Goal: Information Seeking & Learning: Get advice/opinions

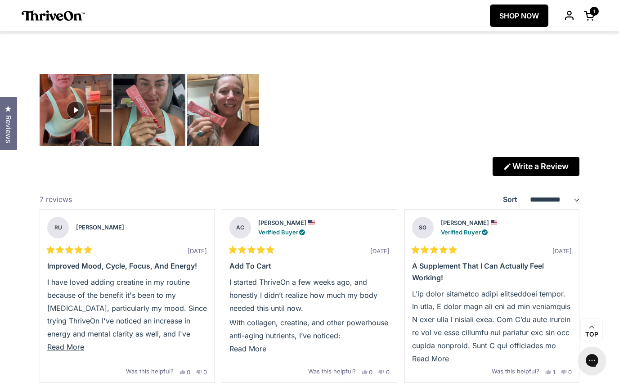
scroll to position [2312, 0]
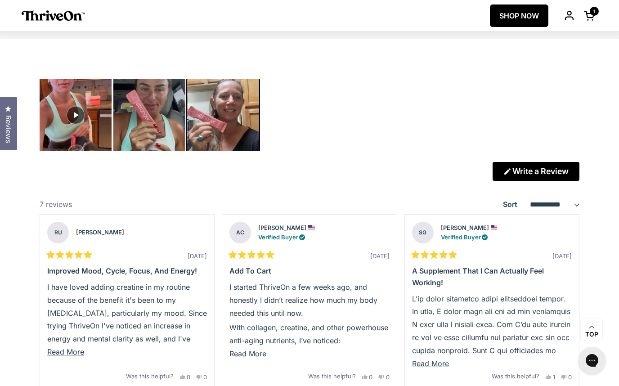
click at [217, 148] on img "Carousel of customer-uploaded media. Press left and right arrows to navigate. P…" at bounding box center [223, 115] width 72 height 72
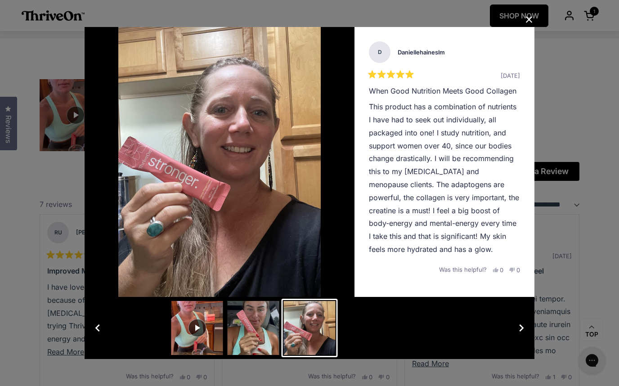
click at [254, 342] on button "Slide 2" at bounding box center [253, 328] width 56 height 58
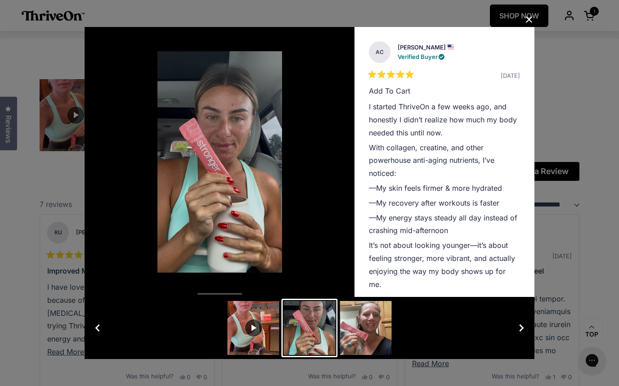
click at [237, 337] on button "Slide 1" at bounding box center [253, 328] width 56 height 58
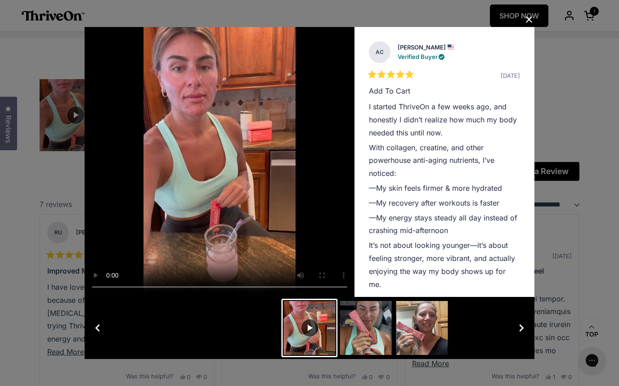
click at [579, 122] on div "User Media and Reviews Gallery AC Ali C. Verified Buyer Rated 5 out of 5 stars …" at bounding box center [309, 193] width 619 height 386
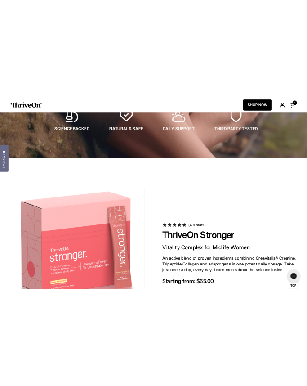
scroll to position [0, 0]
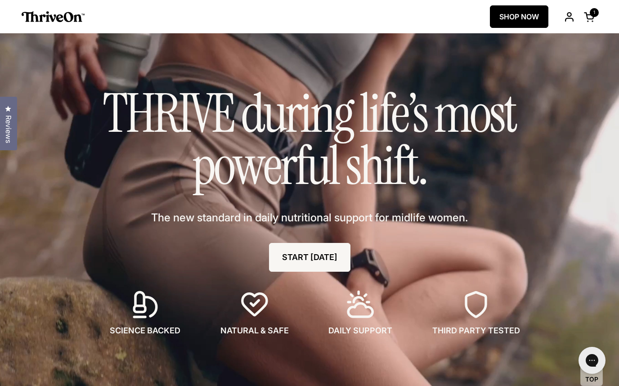
click at [9, 116] on span "Reviews" at bounding box center [8, 129] width 12 height 28
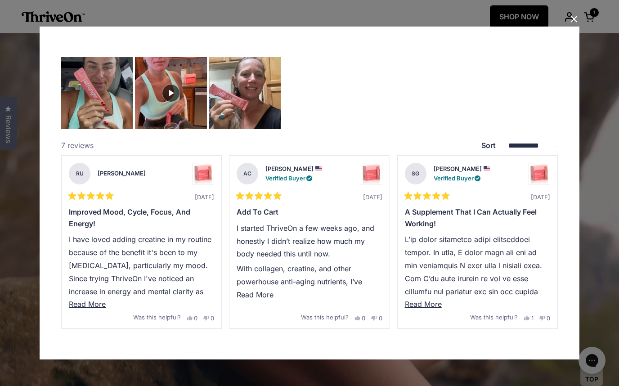
click at [9, 183] on div "**********" at bounding box center [309, 193] width 619 height 386
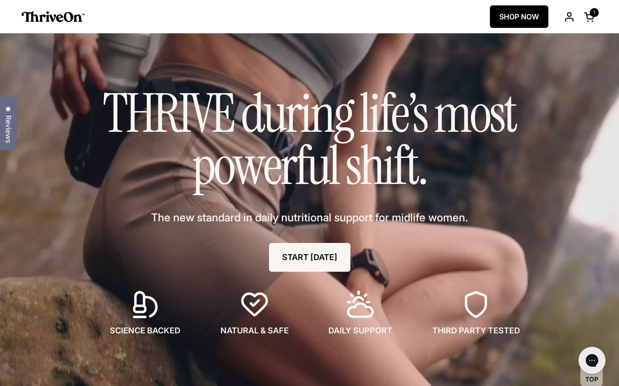
click at [12, 133] on span "Reviews" at bounding box center [8, 129] width 12 height 28
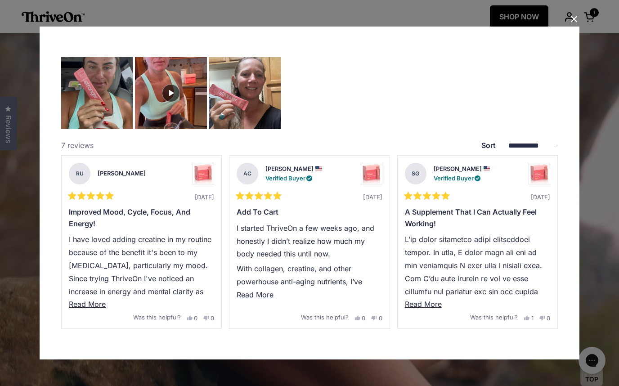
click at [571, 21] on button "Close Dialog" at bounding box center [574, 19] width 14 height 14
